Goal: Navigation & Orientation: Find specific page/section

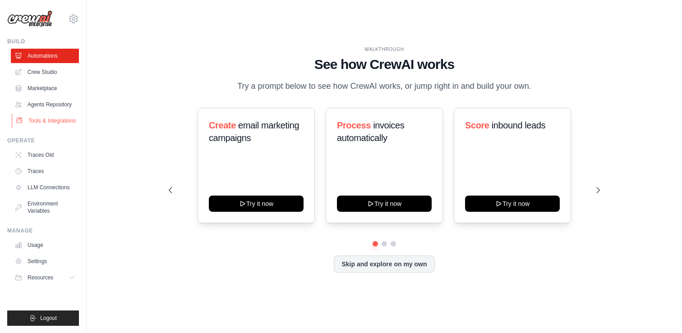
click at [44, 118] on link "Tools & Integrations" at bounding box center [46, 121] width 68 height 14
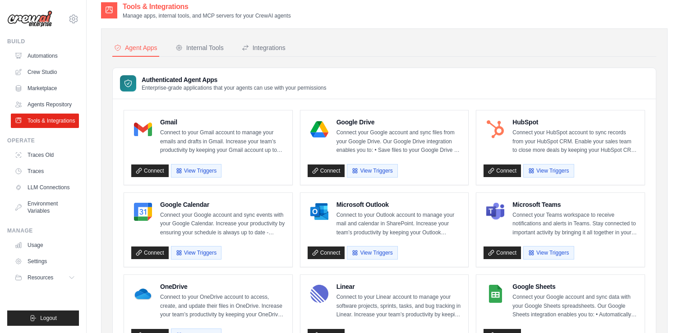
scroll to position [8, 0]
click at [216, 44] on div "Internal Tools" at bounding box center [199, 47] width 48 height 9
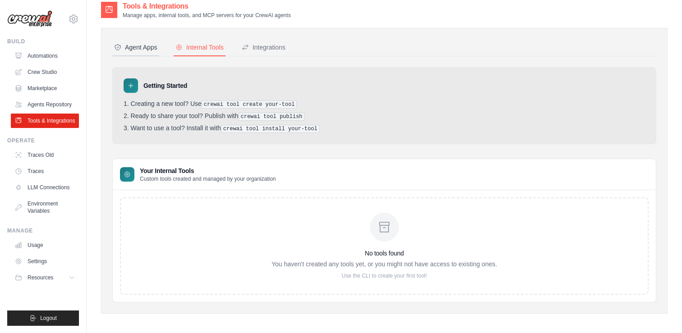
click at [140, 46] on div "Agent Apps" at bounding box center [135, 47] width 43 height 9
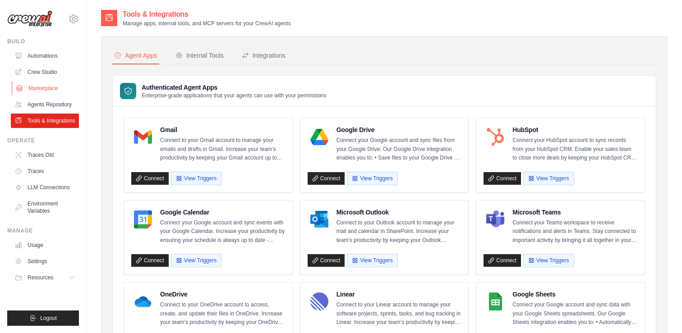
click at [50, 85] on link "Marketplace" at bounding box center [46, 88] width 68 height 14
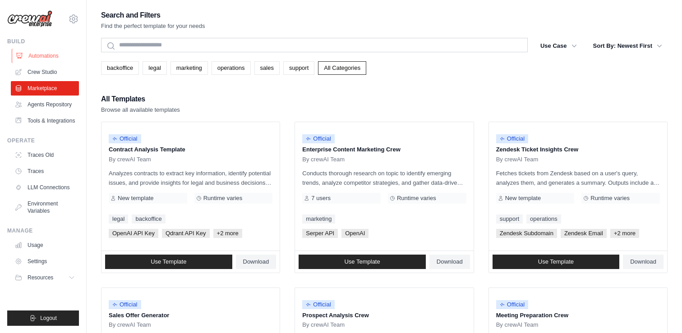
click at [47, 58] on link "Automations" at bounding box center [46, 56] width 68 height 14
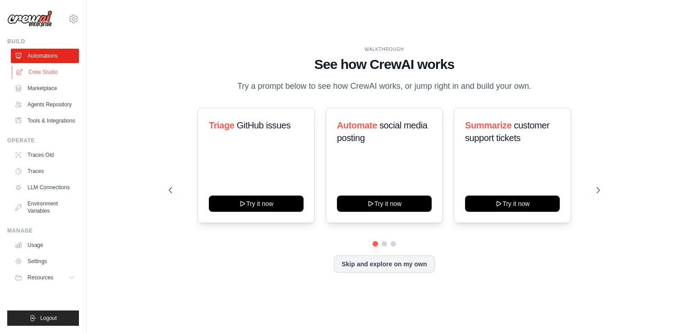
click at [38, 65] on link "Crew Studio" at bounding box center [46, 72] width 68 height 14
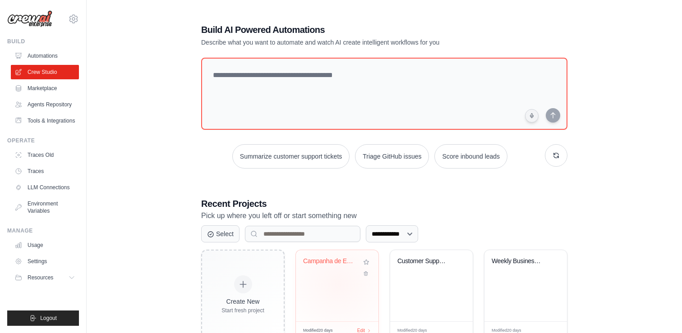
click at [338, 284] on div "Campanha de Email B2B Automatizada" at bounding box center [337, 285] width 83 height 71
click at [30, 87] on link "Marketplace" at bounding box center [46, 88] width 68 height 14
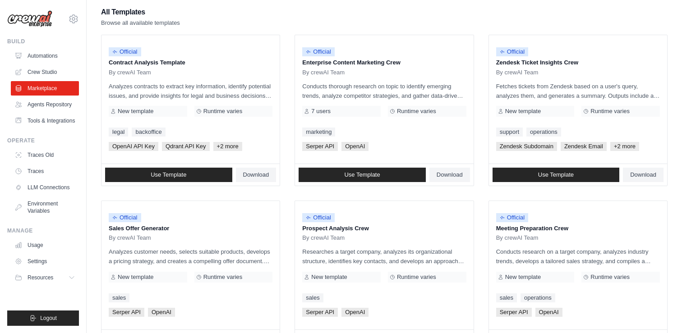
scroll to position [88, 0]
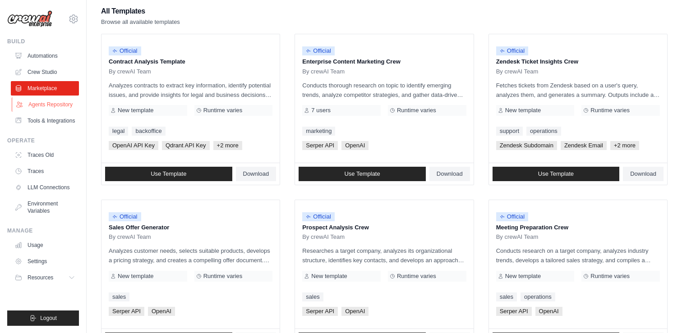
click at [50, 106] on link "Agents Repository" at bounding box center [46, 104] width 68 height 14
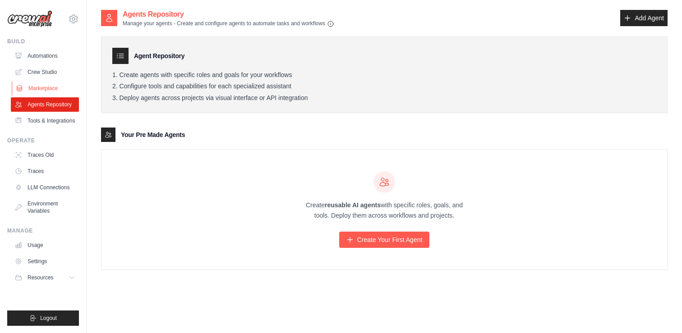
click at [49, 82] on link "Marketplace" at bounding box center [46, 88] width 68 height 14
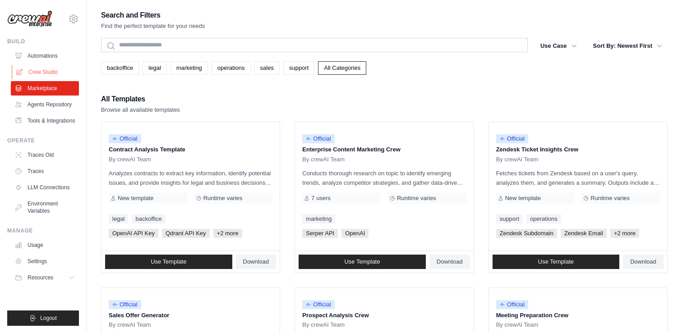
click at [51, 72] on link "Crew Studio" at bounding box center [46, 72] width 68 height 14
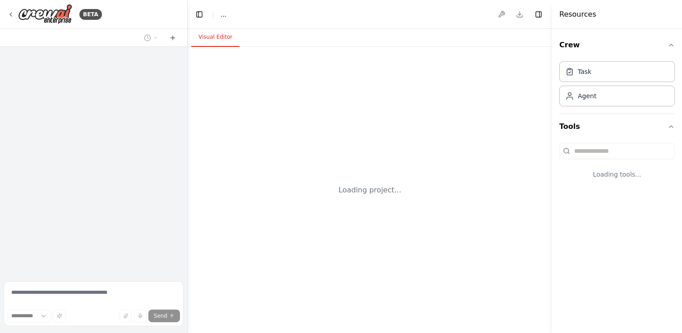
select select "****"
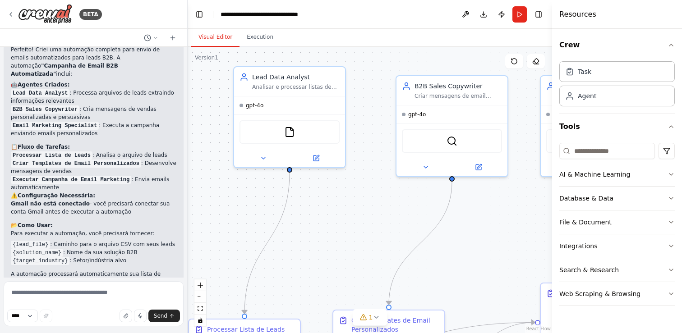
drag, startPoint x: 336, startPoint y: 240, endPoint x: 199, endPoint y: 222, distance: 138.2
click at [199, 222] on div ".deletable-edge-delete-btn { width: 20px; height: 20px; border: 0px solid #ffff…" at bounding box center [370, 190] width 364 height 286
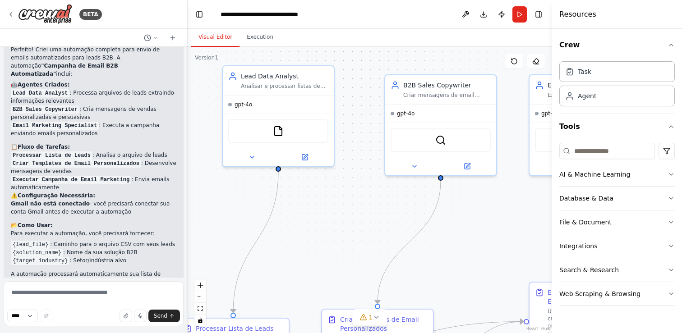
scroll to position [773, 0]
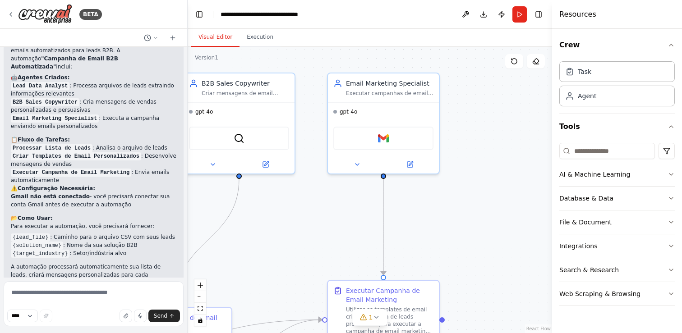
drag, startPoint x: 504, startPoint y: 223, endPoint x: 302, endPoint y: 221, distance: 201.5
click at [302, 221] on div ".deletable-edge-delete-btn { width: 20px; height: 20px; border: 0px solid #ffff…" at bounding box center [370, 190] width 364 height 286
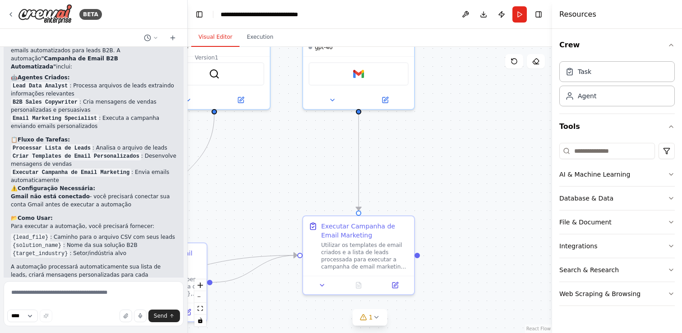
drag, startPoint x: 421, startPoint y: 224, endPoint x: 396, endPoint y: 159, distance: 69.1
click at [396, 159] on div ".deletable-edge-delete-btn { width: 20px; height: 20px; border: 0px solid #ffff…" at bounding box center [370, 190] width 364 height 286
click at [360, 73] on img at bounding box center [358, 72] width 11 height 11
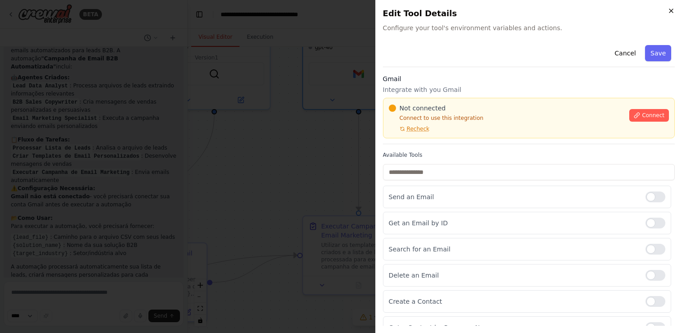
click at [668, 9] on icon "button" at bounding box center [670, 10] width 7 height 7
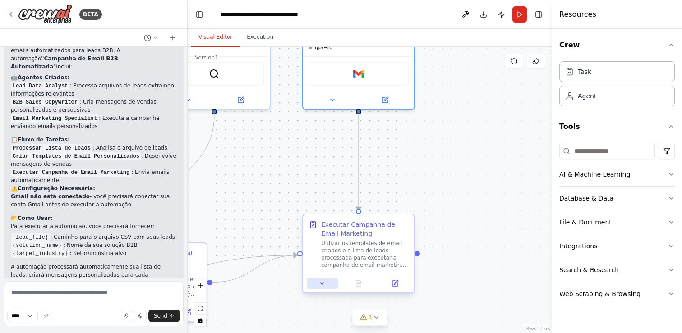
click at [318, 285] on icon at bounding box center [321, 283] width 7 height 7
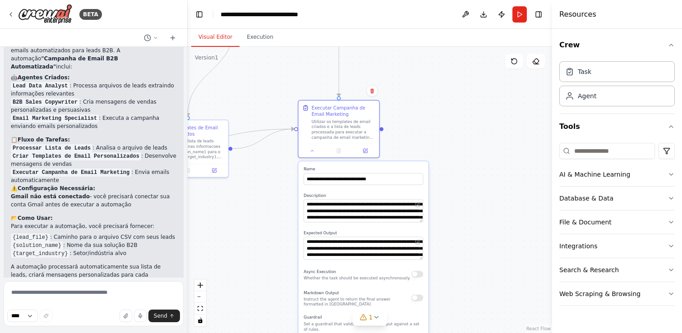
drag, startPoint x: 477, startPoint y: 275, endPoint x: 446, endPoint y: 150, distance: 129.1
click at [446, 150] on div ".deletable-edge-delete-btn { width: 20px; height: 20px; border: 0px solid #ffff…" at bounding box center [370, 190] width 364 height 286
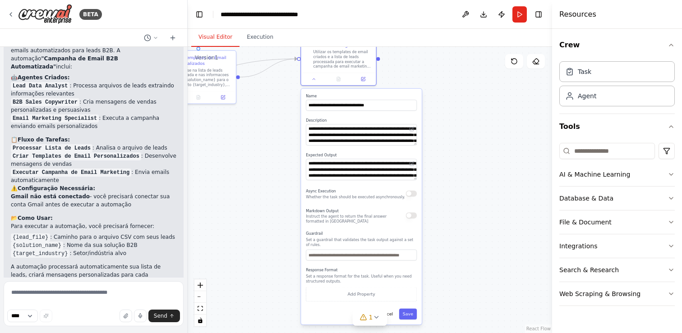
drag, startPoint x: 478, startPoint y: 273, endPoint x: 468, endPoint y: 195, distance: 78.7
click at [468, 195] on div ".deletable-edge-delete-btn { width: 20px; height: 20px; border: 0px solid #ffff…" at bounding box center [370, 190] width 364 height 286
click at [20, 11] on img at bounding box center [45, 14] width 54 height 20
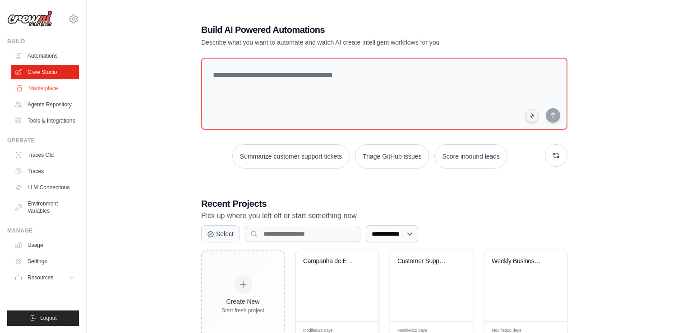
click at [46, 93] on link "Marketplace" at bounding box center [46, 88] width 68 height 14
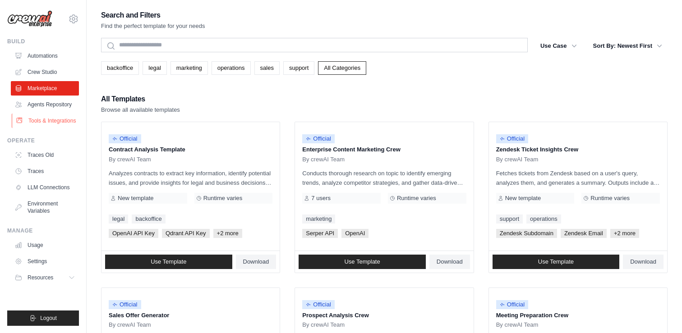
click at [38, 126] on link "Tools & Integrations" at bounding box center [46, 121] width 68 height 14
